Goal: Transaction & Acquisition: Purchase product/service

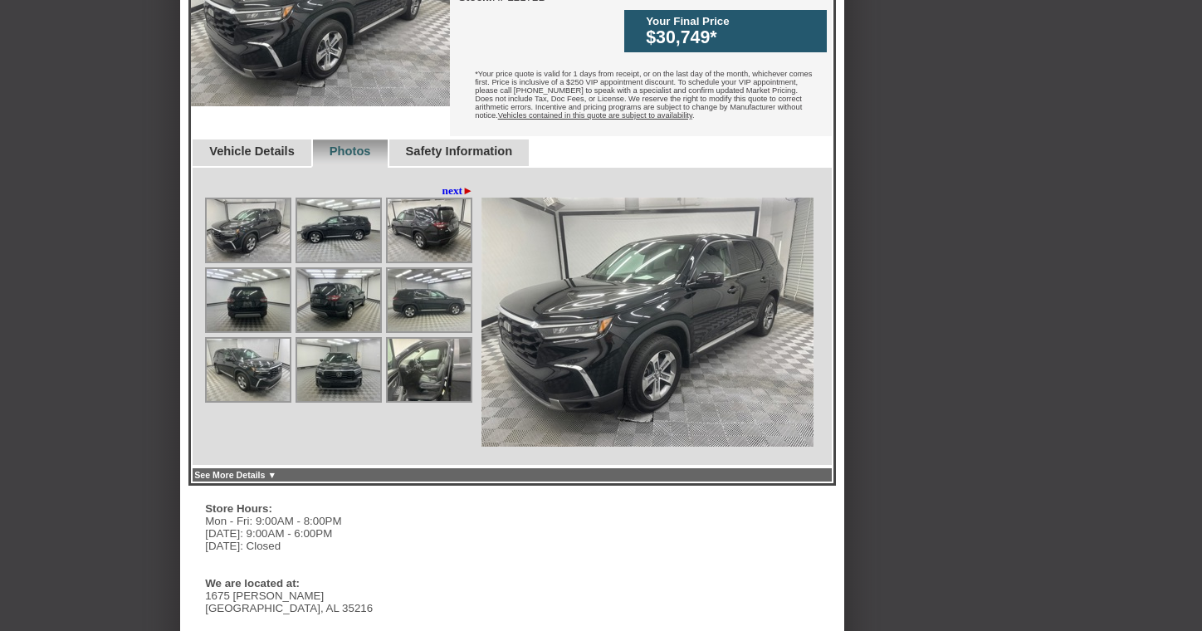
scroll to position [611, 0]
click at [403, 374] on img at bounding box center [429, 369] width 83 height 62
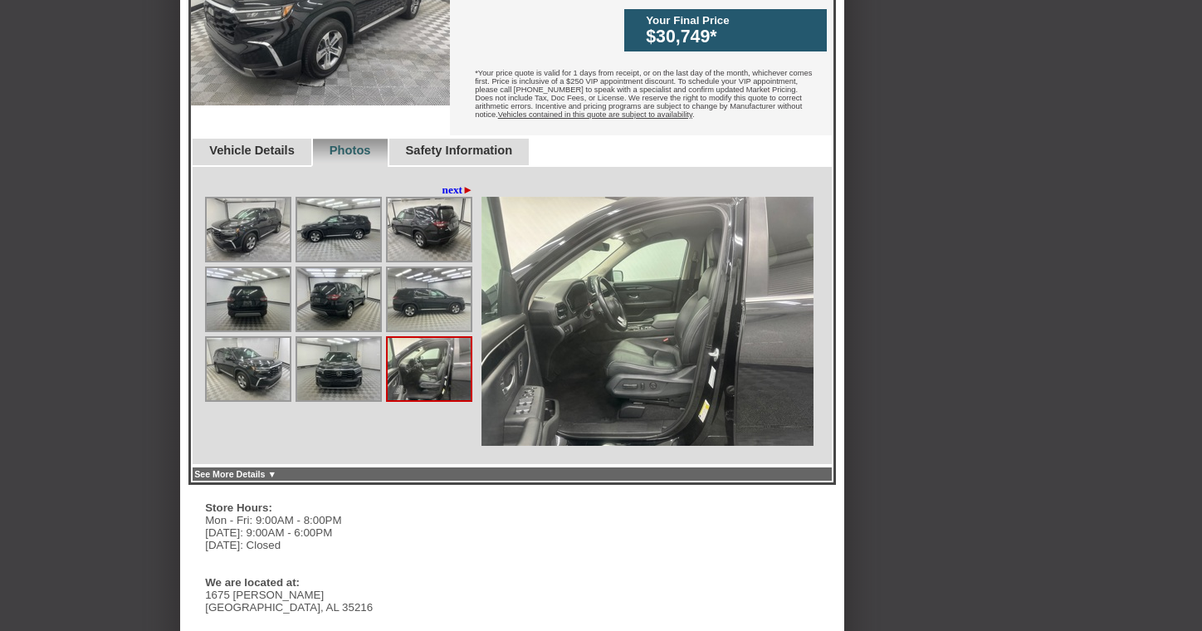
click at [455, 183] on link "next ►" at bounding box center [458, 189] width 32 height 13
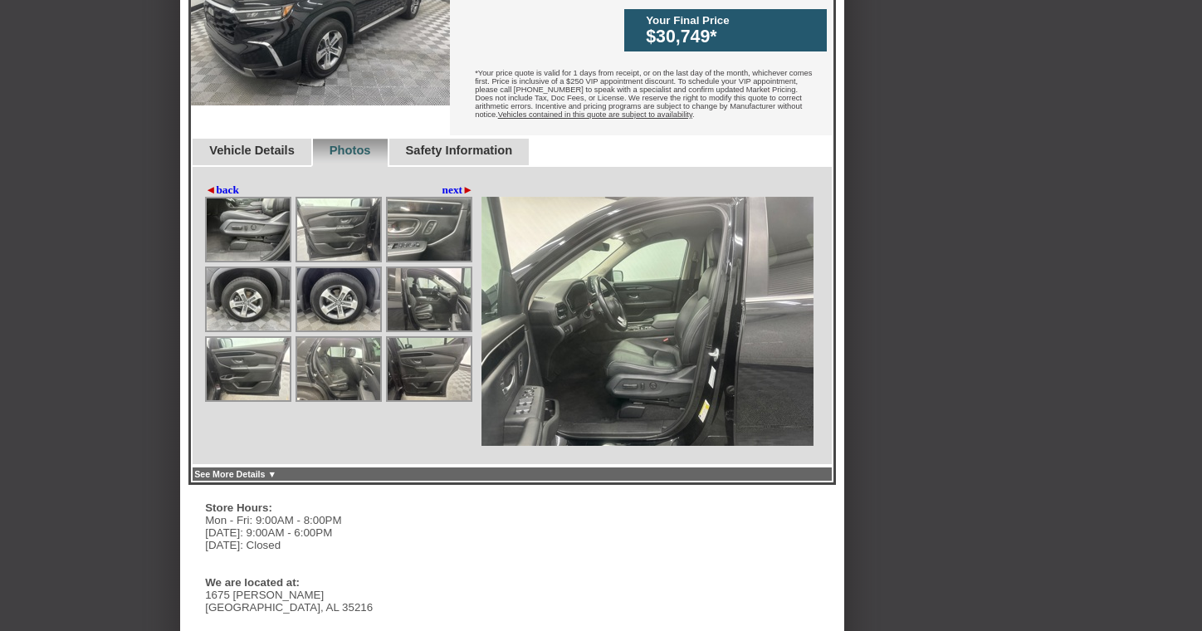
click at [442, 292] on img at bounding box center [429, 299] width 83 height 62
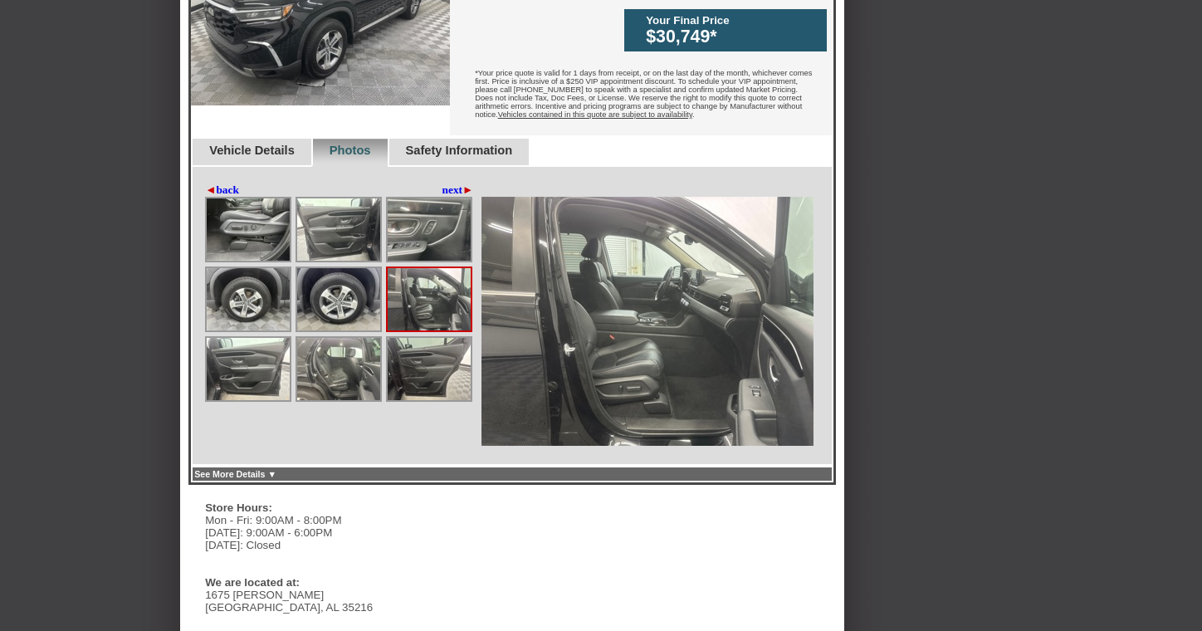
click at [455, 183] on link "next ►" at bounding box center [458, 189] width 32 height 13
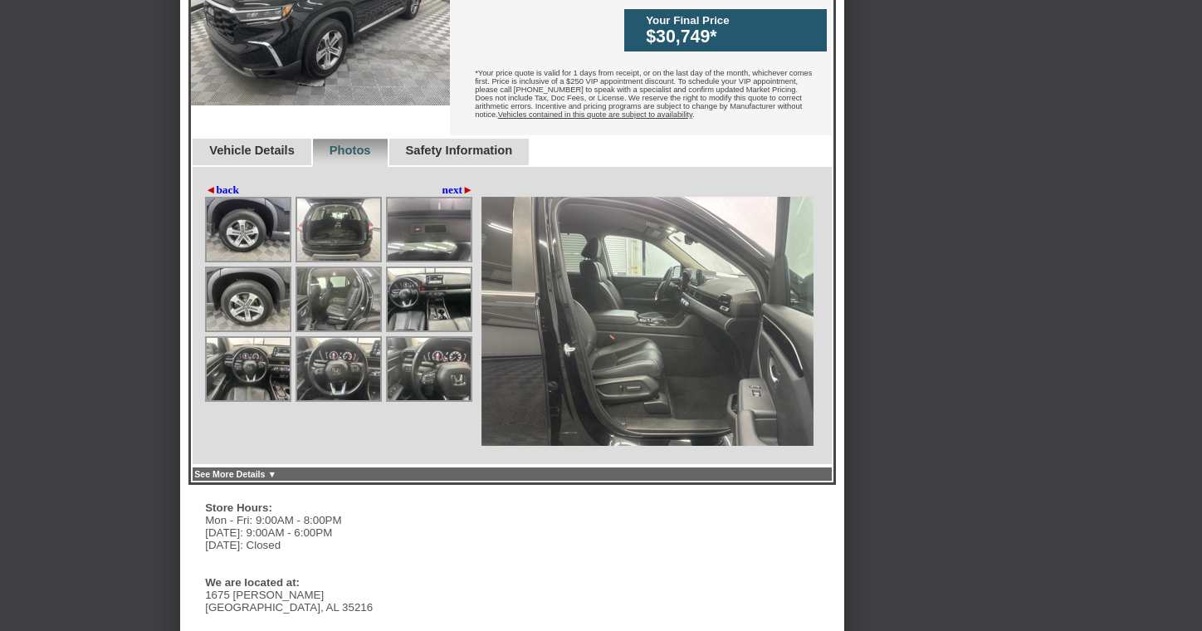
click at [436, 295] on img at bounding box center [429, 299] width 83 height 62
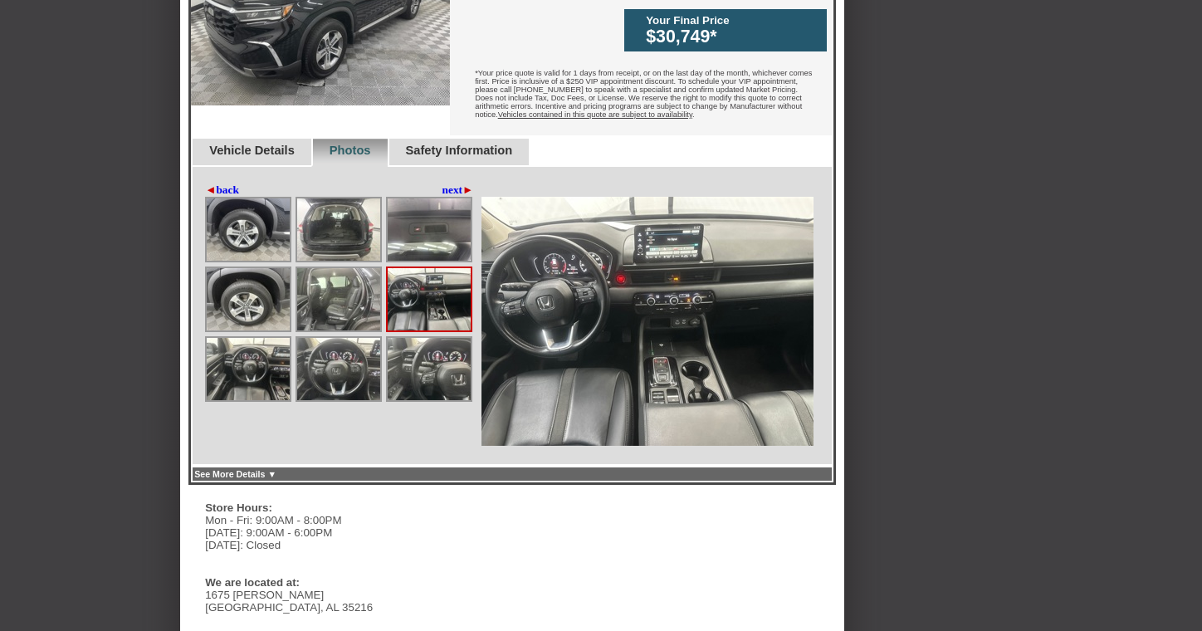
click at [428, 345] on img at bounding box center [429, 369] width 83 height 62
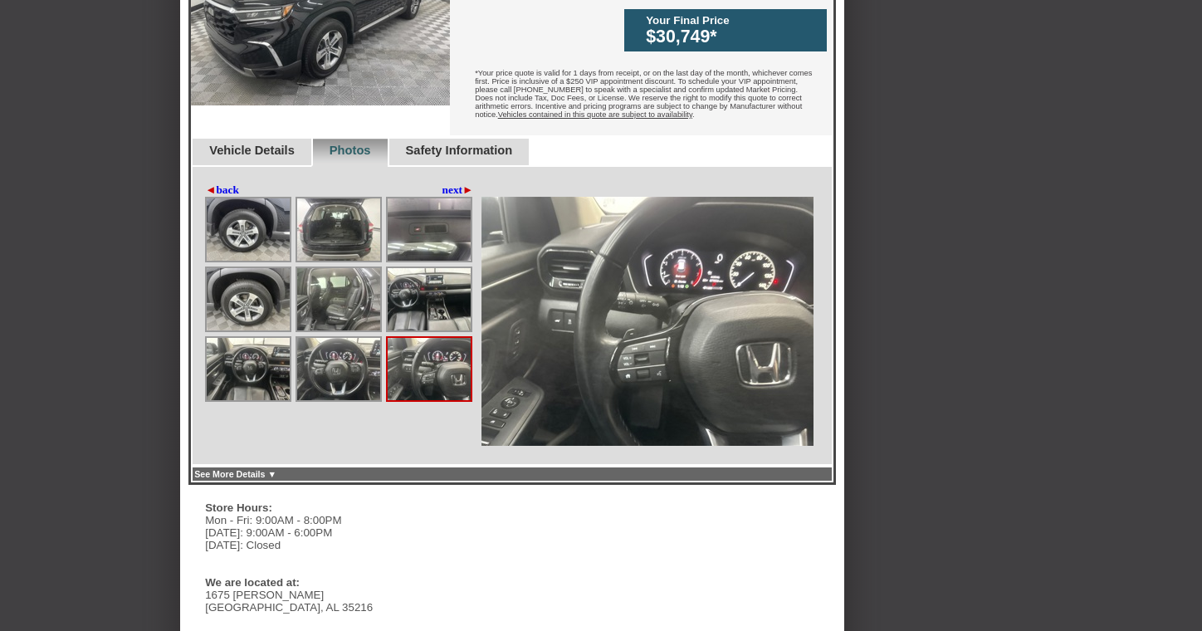
click at [462, 183] on link "next ►" at bounding box center [458, 189] width 32 height 13
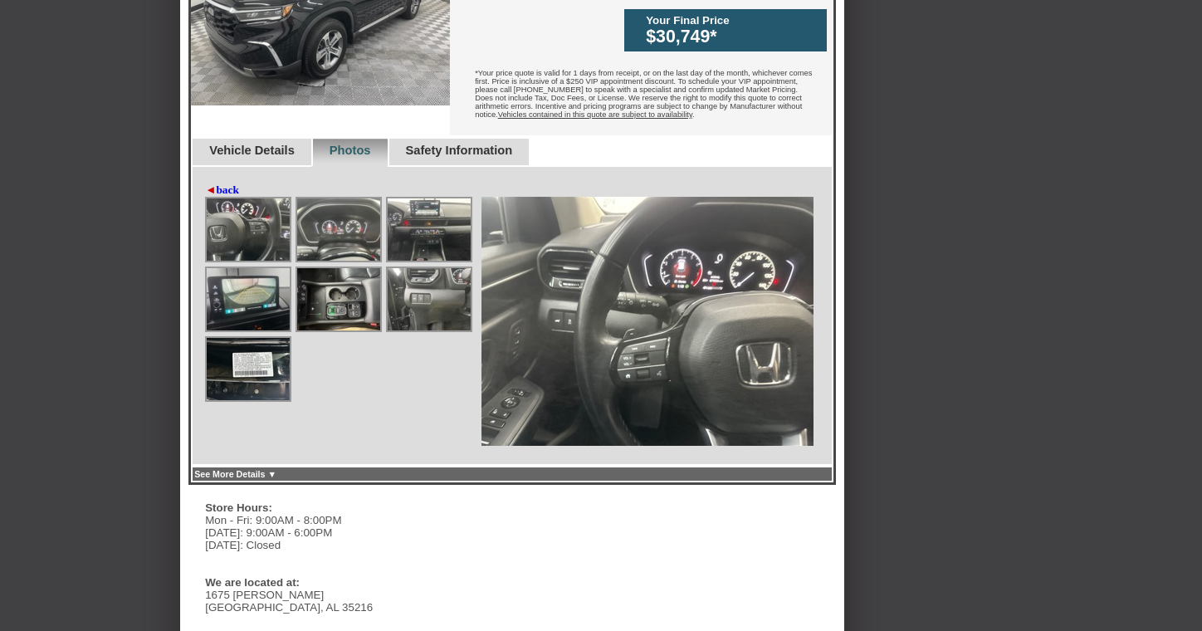
click at [432, 274] on img at bounding box center [429, 299] width 83 height 62
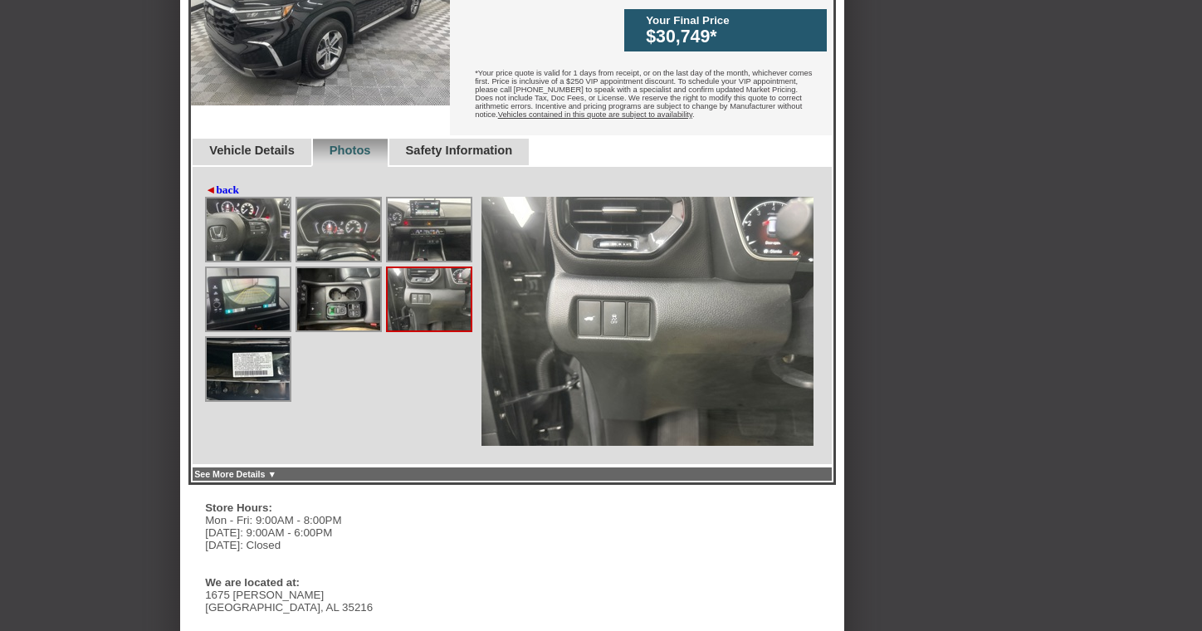
click at [335, 293] on img at bounding box center [338, 299] width 83 height 62
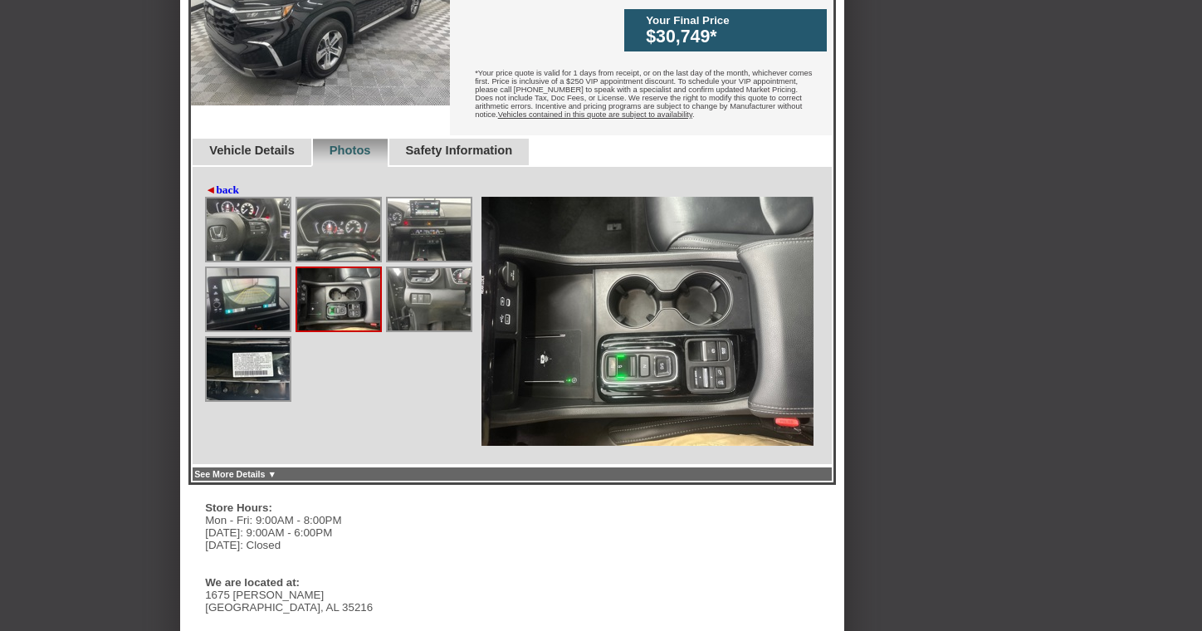
click at [338, 198] on img at bounding box center [338, 229] width 83 height 62
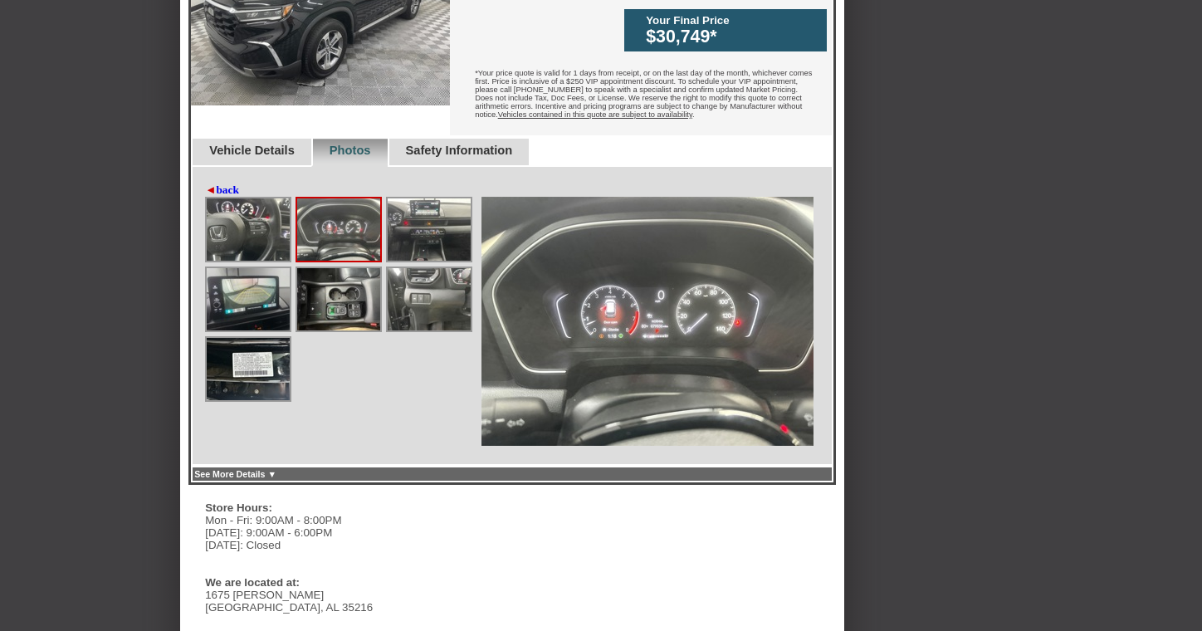
click at [442, 198] on img at bounding box center [429, 229] width 83 height 62
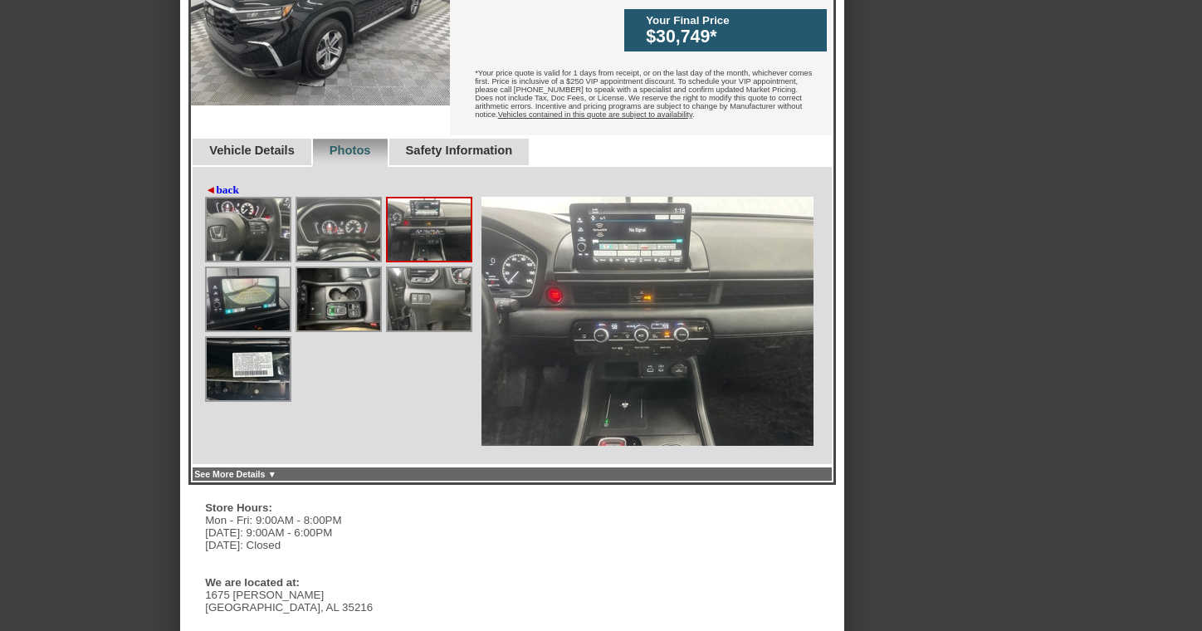
click at [241, 225] on img at bounding box center [248, 229] width 83 height 62
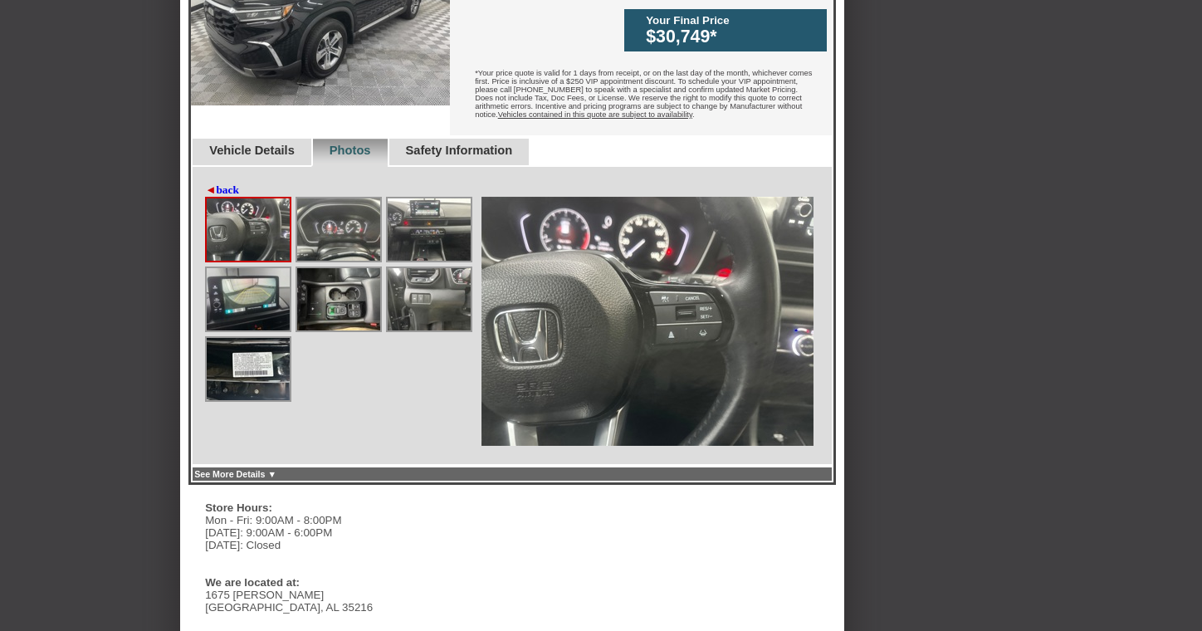
click at [241, 287] on img at bounding box center [248, 299] width 83 height 62
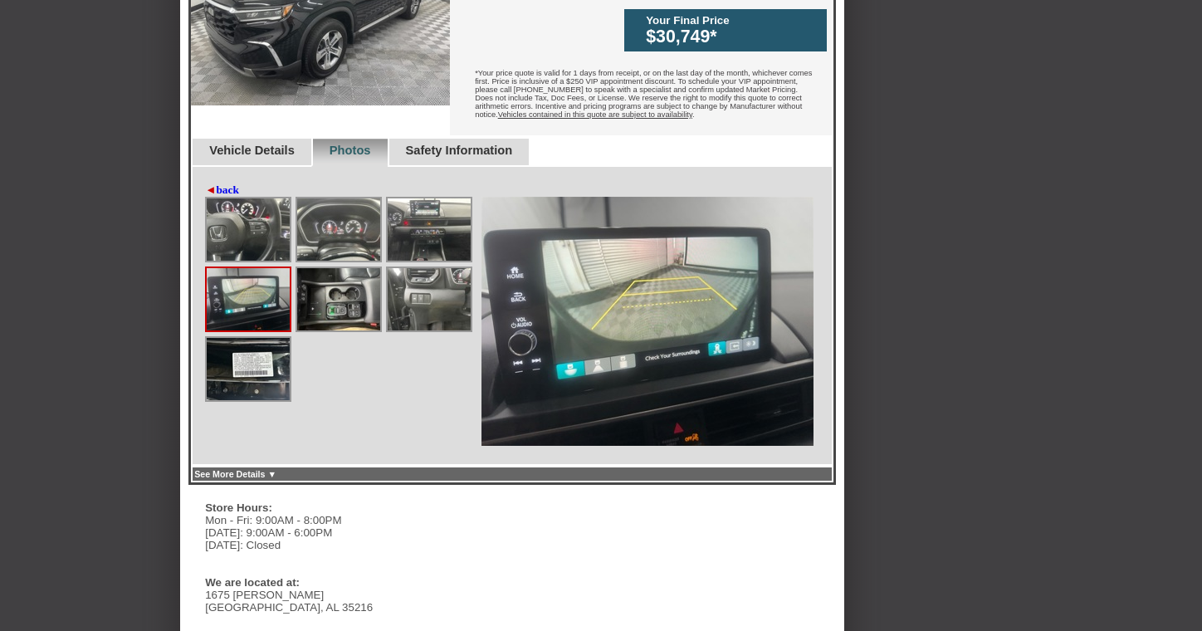
click at [237, 351] on img at bounding box center [248, 369] width 83 height 62
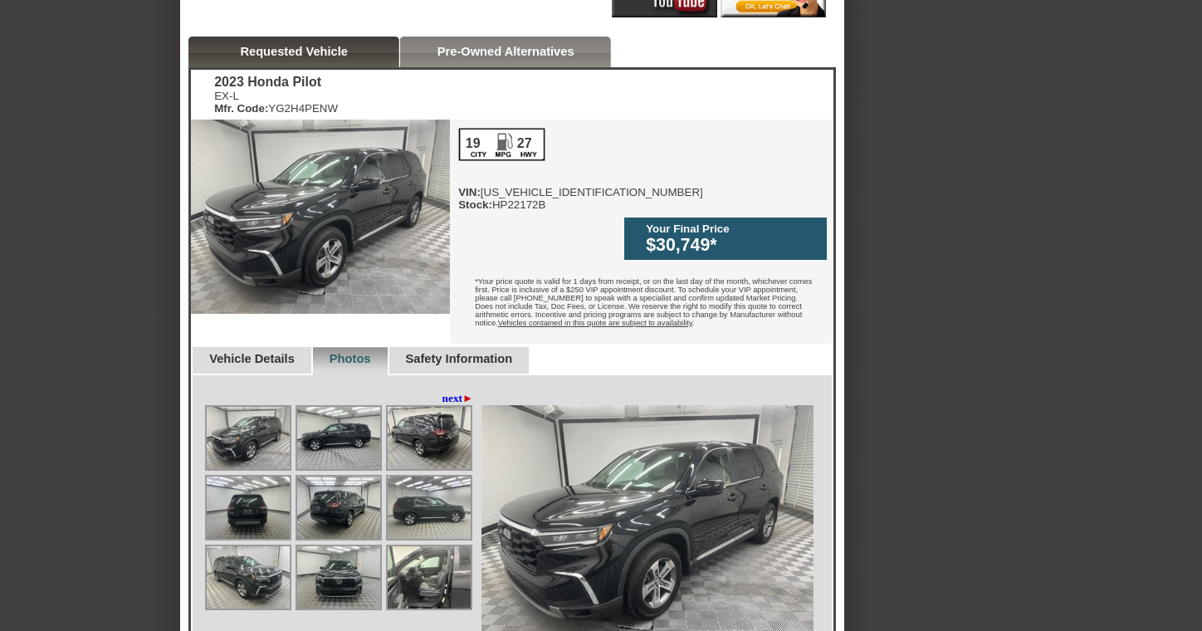
scroll to position [535, 0]
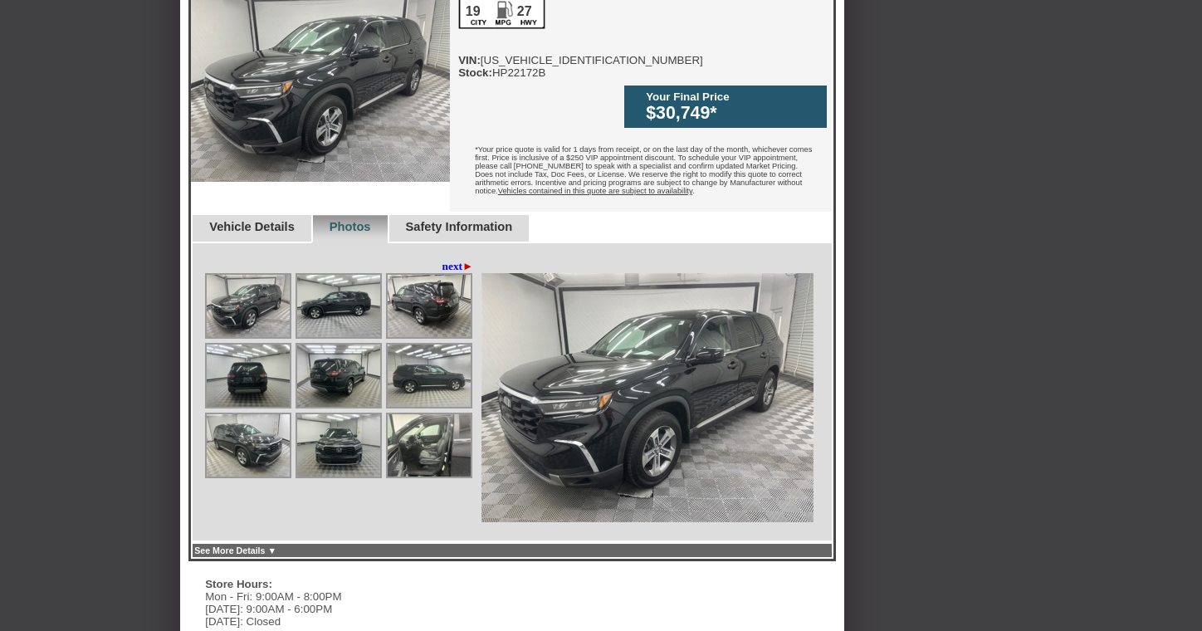
click at [337, 296] on img at bounding box center [338, 306] width 83 height 62
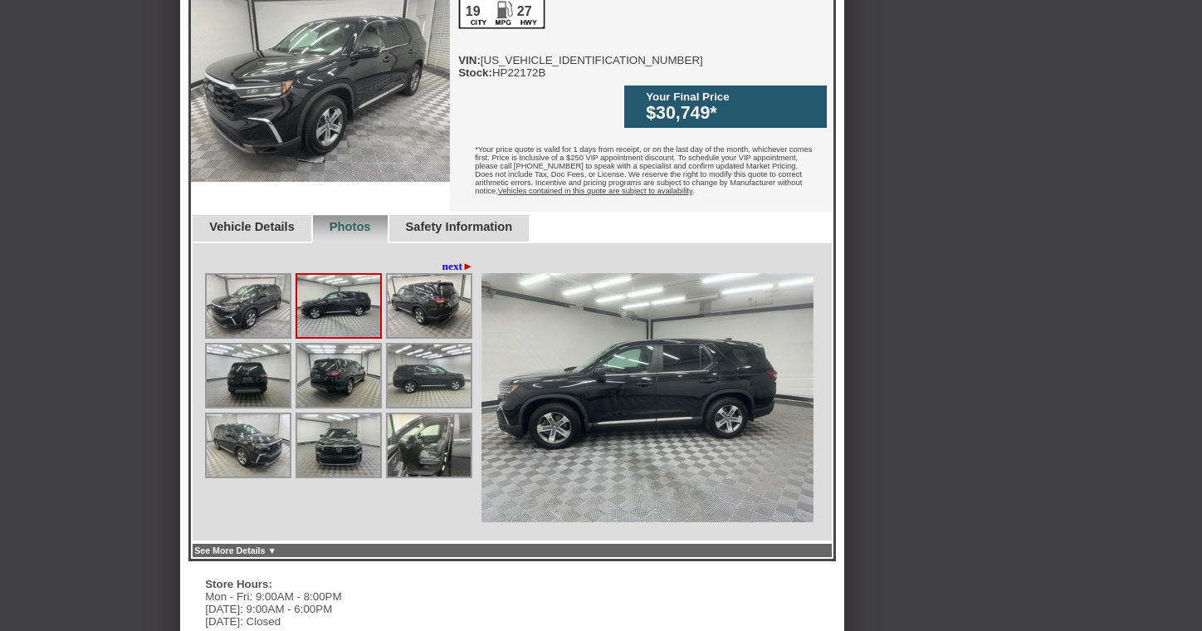
click at [414, 291] on img at bounding box center [429, 306] width 83 height 62
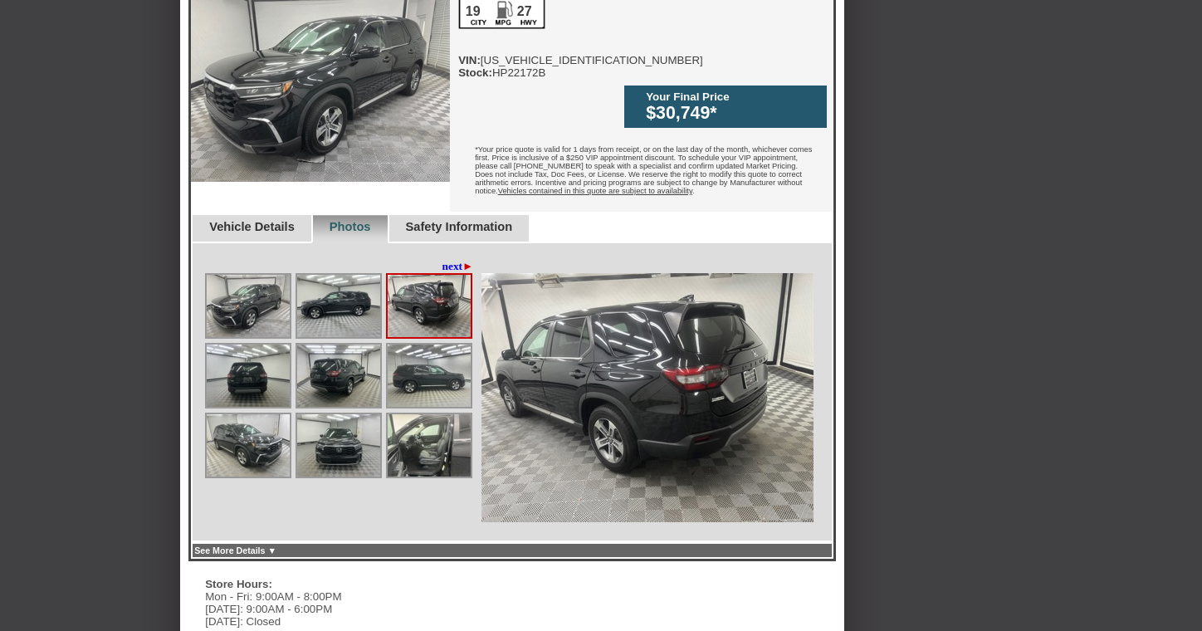
click at [410, 361] on img at bounding box center [429, 376] width 83 height 62
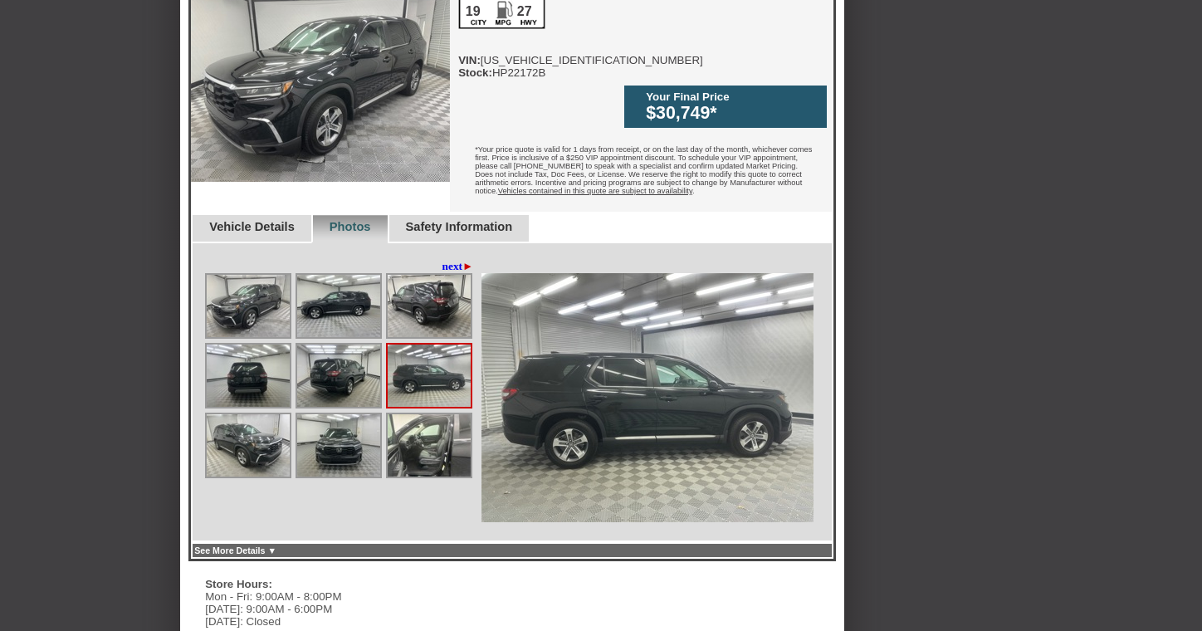
click at [410, 455] on div at bounding box center [341, 377] width 272 height 209
click at [410, 440] on img at bounding box center [429, 445] width 83 height 62
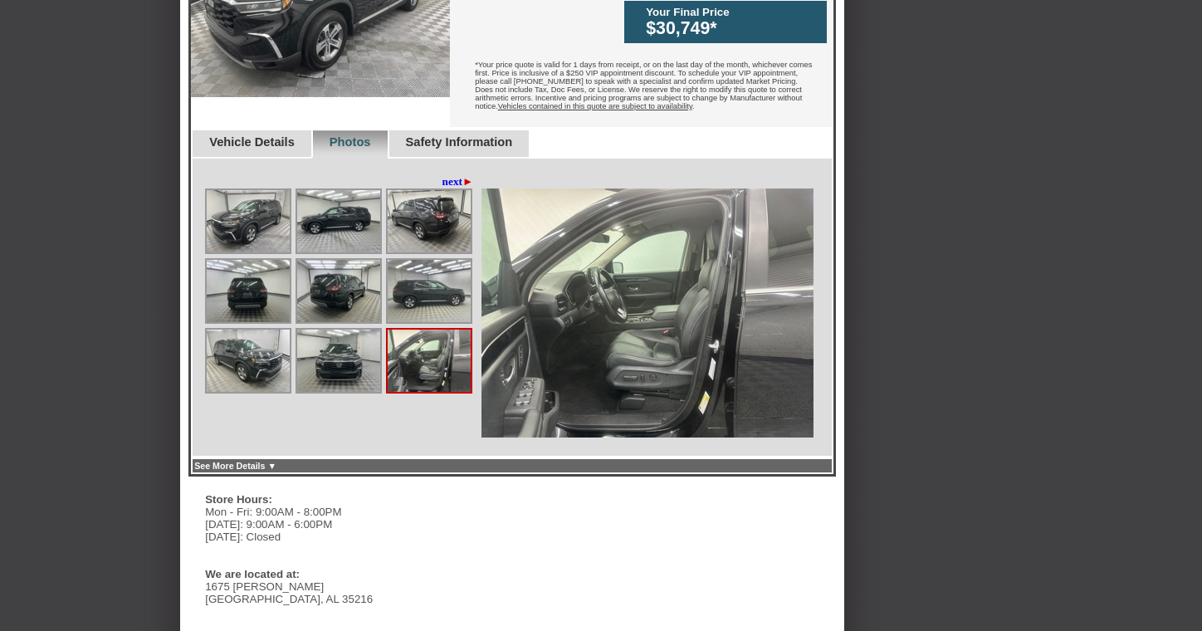
scroll to position [626, 0]
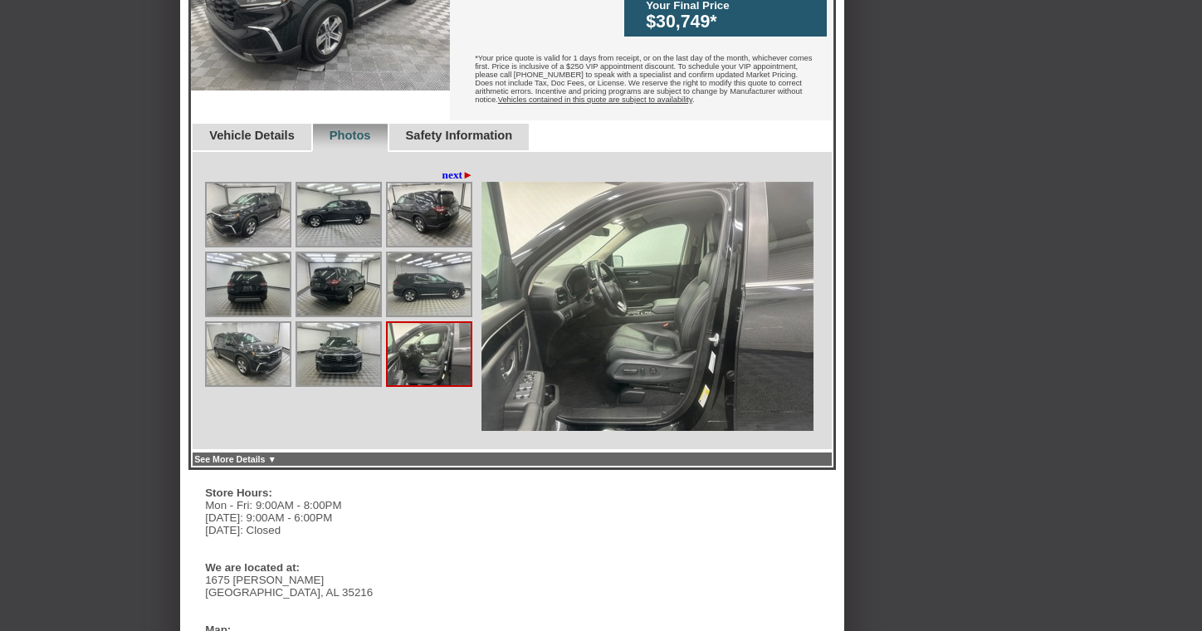
click at [274, 454] on link "See More Details ▼" at bounding box center [235, 459] width 82 height 10
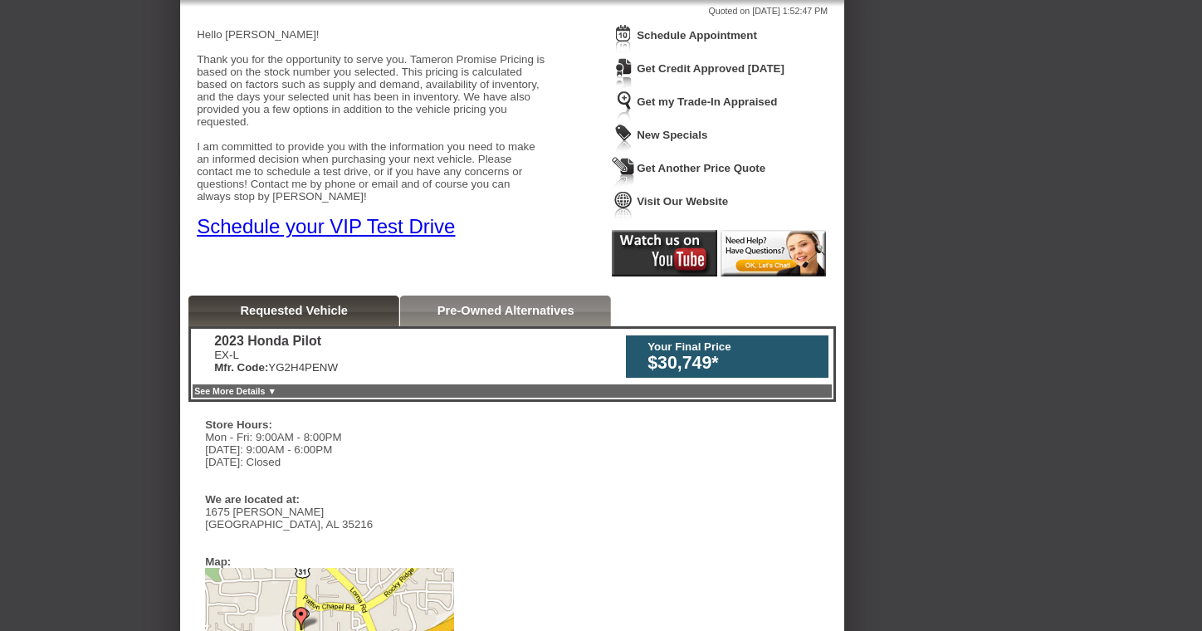
scroll to position [0, 0]
